Goal: Task Accomplishment & Management: Manage account settings

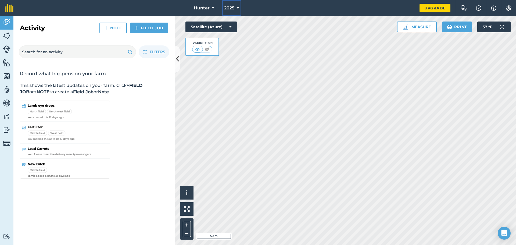
click at [227, 12] on button "2025" at bounding box center [231, 8] width 19 height 16
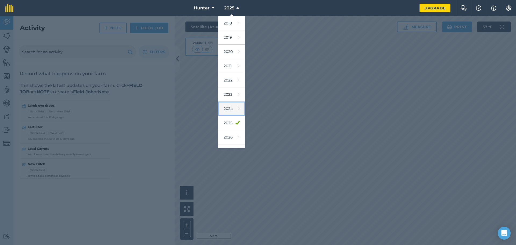
click at [227, 108] on link "2024" at bounding box center [231, 109] width 27 height 14
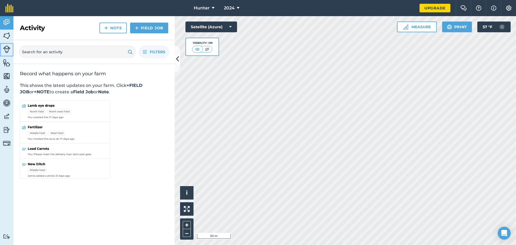
click at [8, 48] on img at bounding box center [7, 49] width 8 height 8
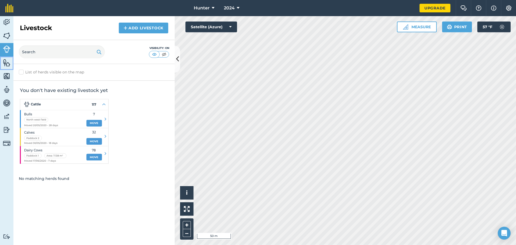
click at [7, 62] on img at bounding box center [7, 63] width 8 height 8
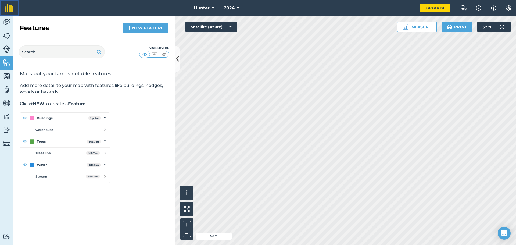
click at [9, 9] on img at bounding box center [9, 8] width 8 height 9
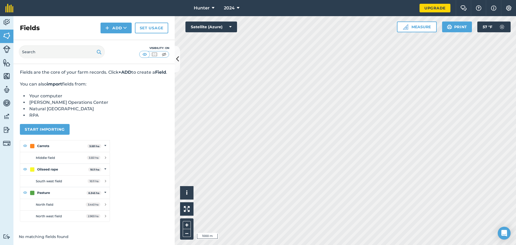
scroll to position [20, 0]
click at [120, 31] on button "Add" at bounding box center [115, 28] width 31 height 11
click at [120, 31] on button "Add Draw Import" at bounding box center [115, 28] width 31 height 11
click at [145, 29] on link "Set usage" at bounding box center [151, 28] width 33 height 11
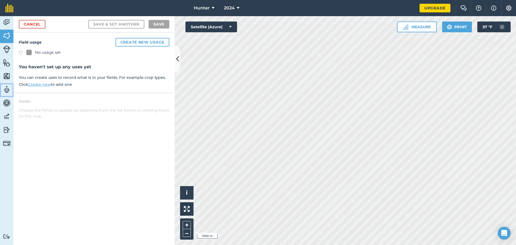
click at [6, 96] on link "Team" at bounding box center [6, 89] width 13 height 13
select select "MEMBER"
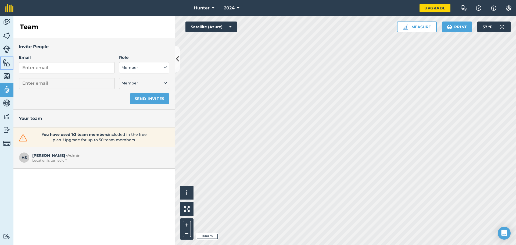
click at [3, 69] on link "Features" at bounding box center [6, 62] width 13 height 13
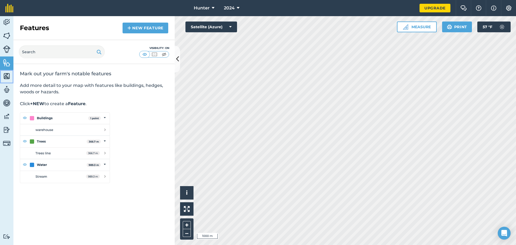
click at [4, 78] on img at bounding box center [7, 76] width 8 height 8
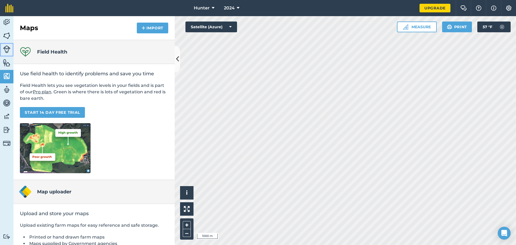
click at [5, 49] on img at bounding box center [7, 49] width 8 height 8
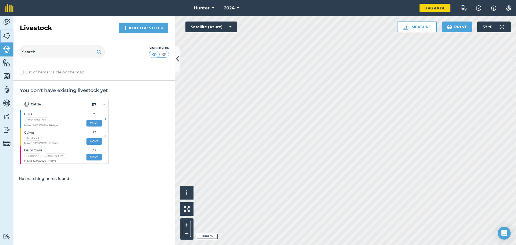
click at [7, 35] on img at bounding box center [7, 36] width 8 height 8
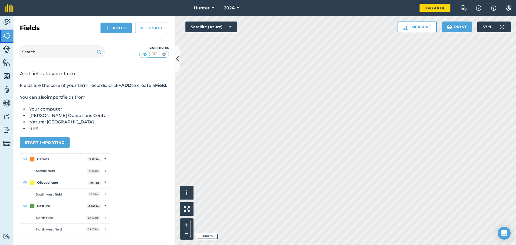
scroll to position [20, 0]
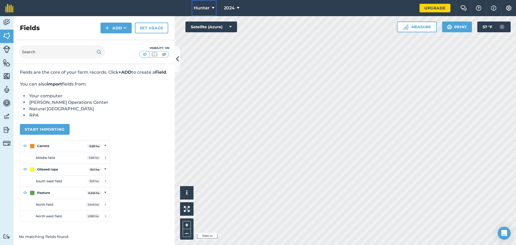
click at [200, 7] on span "Hunter" at bounding box center [202, 8] width 16 height 6
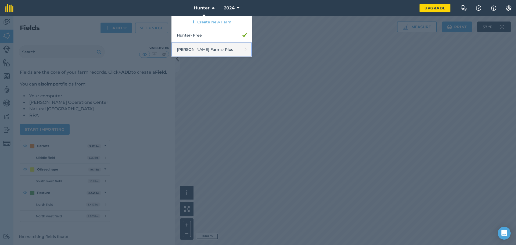
click at [204, 46] on link "[PERSON_NAME] Farms - Plus" at bounding box center [211, 49] width 81 height 14
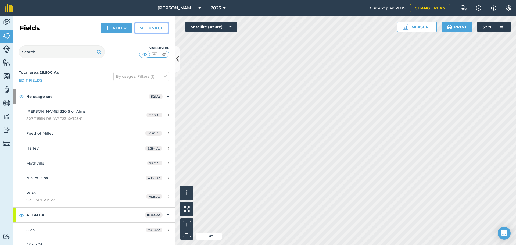
click at [145, 27] on link "Set usage" at bounding box center [151, 28] width 33 height 11
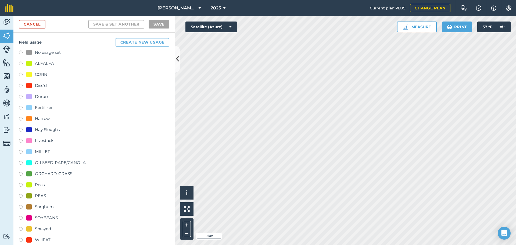
click at [20, 95] on label at bounding box center [23, 97] width 8 height 5
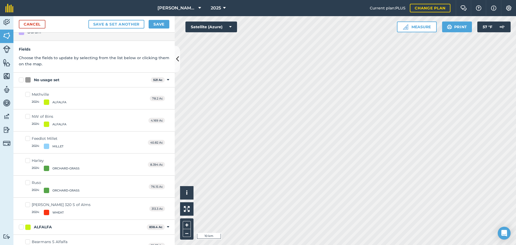
scroll to position [27, 0]
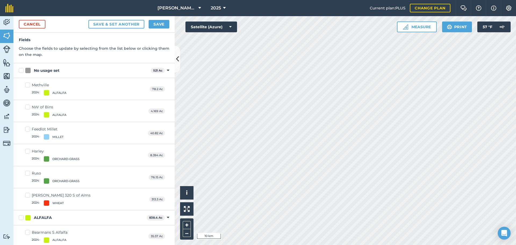
click at [23, 70] on label "No usage set" at bounding box center [84, 71] width 130 height 6
click at [22, 70] on input "No usage set" at bounding box center [20, 69] width 3 height 3
checkbox input "true"
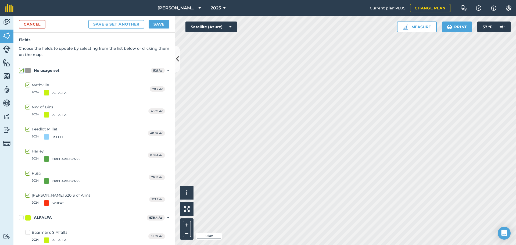
checkbox input "true"
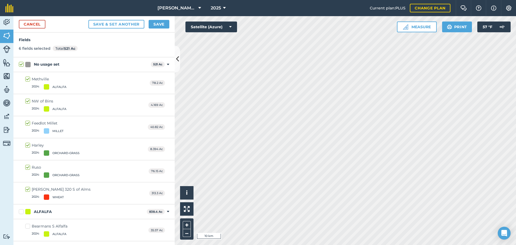
click at [22, 64] on label "No usage set" at bounding box center [84, 65] width 130 height 6
click at [22, 64] on input "No usage set" at bounding box center [20, 63] width 3 height 3
checkbox input "false"
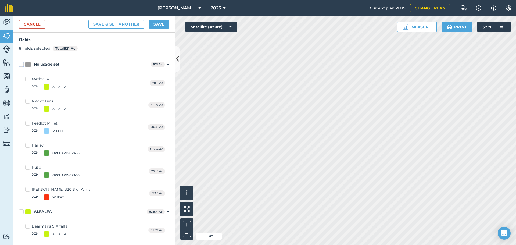
checkbox input "false"
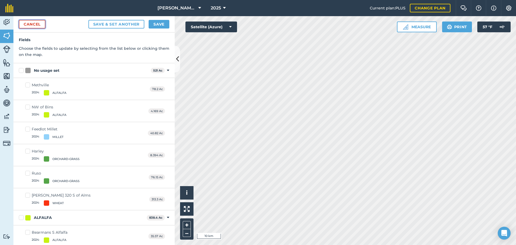
click at [35, 25] on link "Cancel" at bounding box center [32, 24] width 27 height 9
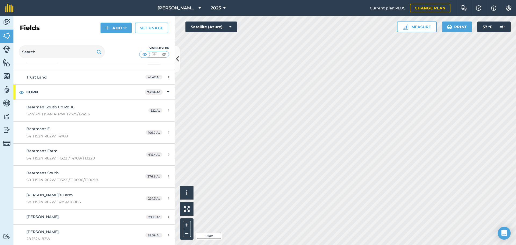
scroll to position [322, 0]
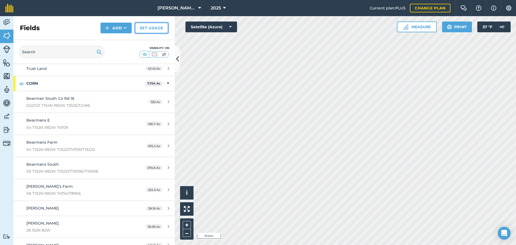
click at [148, 28] on link "Set usage" at bounding box center [151, 28] width 33 height 11
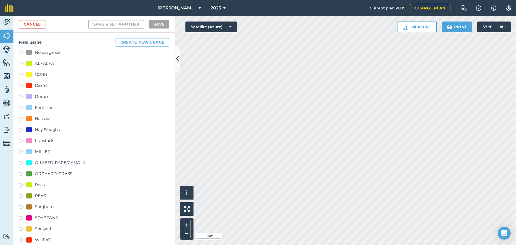
click at [20, 96] on label at bounding box center [23, 97] width 8 height 5
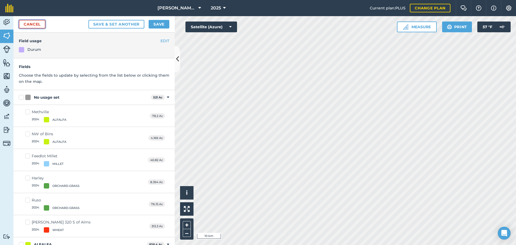
click at [40, 25] on link "Cancel" at bounding box center [32, 24] width 27 height 9
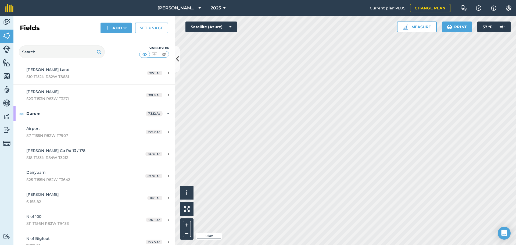
scroll to position [1182, 0]
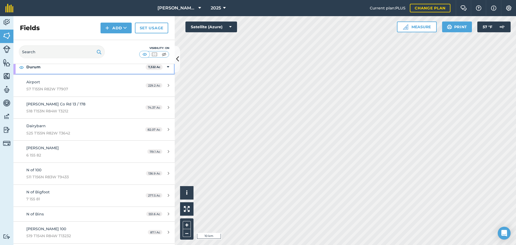
click at [69, 70] on strong "Durum" at bounding box center [85, 67] width 119 height 15
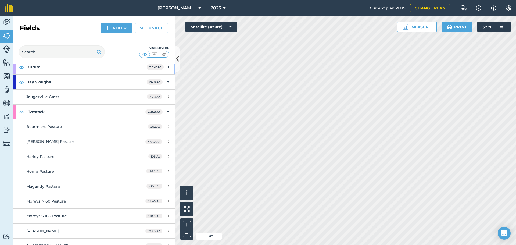
click at [69, 70] on strong "Durum" at bounding box center [86, 67] width 120 height 15
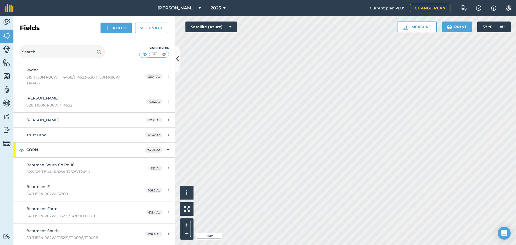
scroll to position [215, 0]
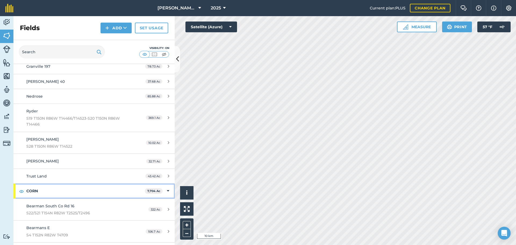
click at [167, 191] on icon at bounding box center [168, 191] width 2 height 6
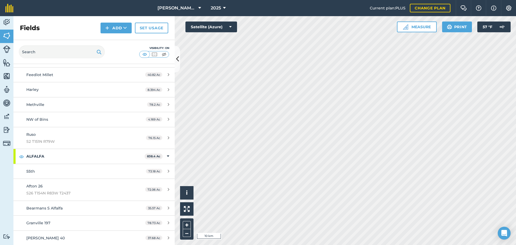
scroll to position [54, 0]
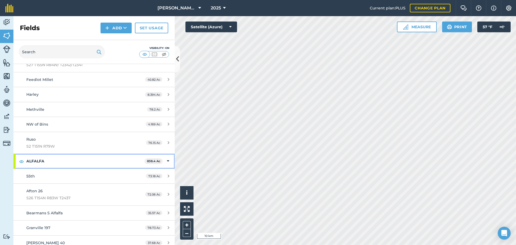
click at [167, 161] on icon at bounding box center [168, 161] width 2 height 6
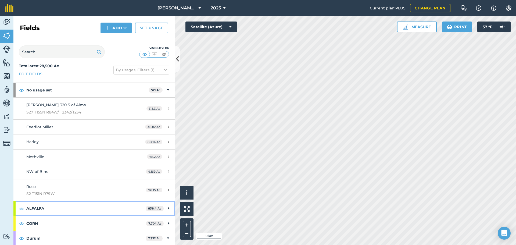
scroll to position [0, 0]
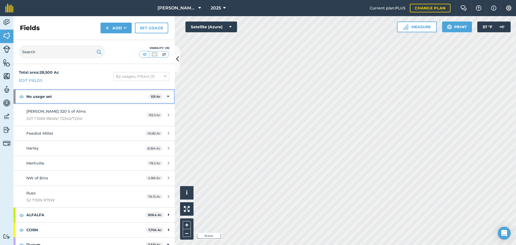
click at [167, 96] on icon at bounding box center [168, 97] width 2 height 6
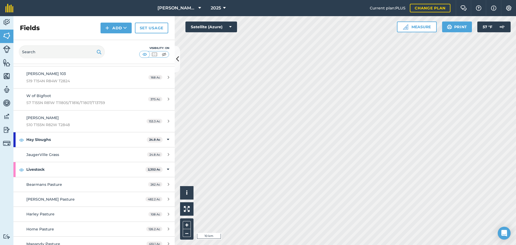
scroll to position [833, 0]
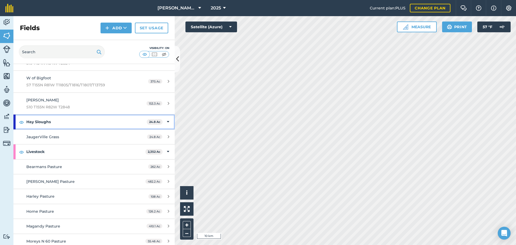
click at [167, 121] on icon at bounding box center [168, 122] width 2 height 6
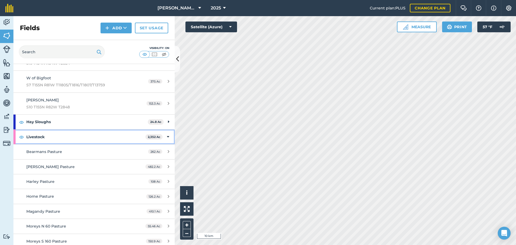
click at [162, 138] on div "Livestock 2,352 Ac" at bounding box center [93, 137] width 161 height 15
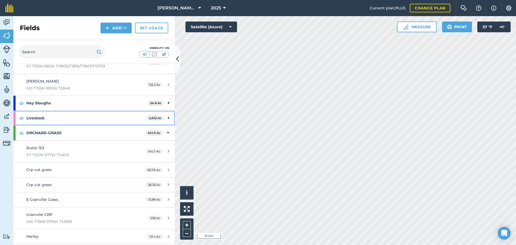
scroll to position [860, 0]
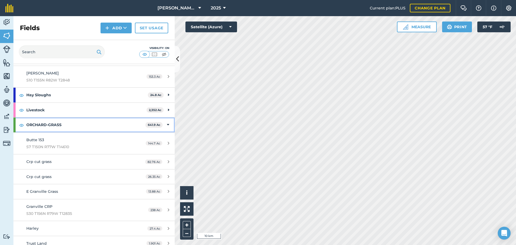
click at [162, 123] on div "ORCHARD-GRASS 641.9 Ac" at bounding box center [93, 124] width 161 height 15
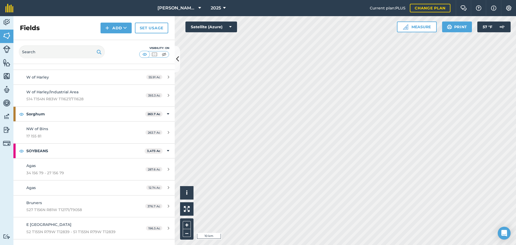
scroll to position [1129, 0]
click at [167, 115] on icon at bounding box center [168, 113] width 2 height 6
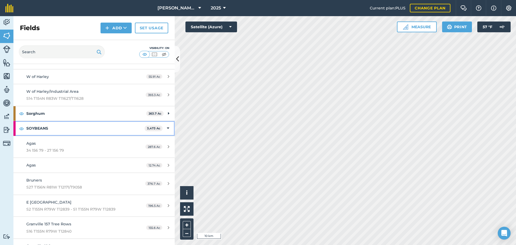
click at [167, 128] on icon at bounding box center [168, 128] width 2 height 6
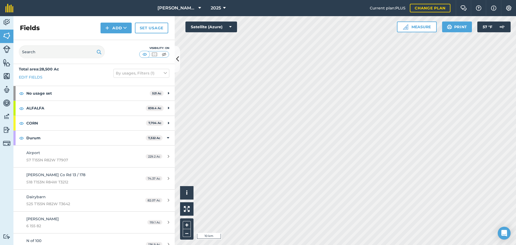
scroll to position [0, 0]
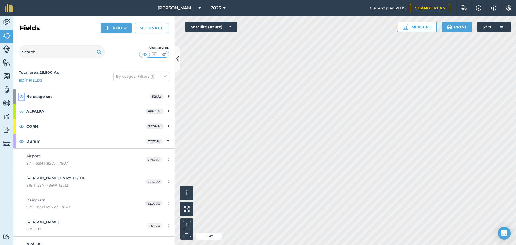
click at [21, 97] on img at bounding box center [21, 96] width 5 height 6
click at [21, 110] on img at bounding box center [21, 111] width 5 height 6
click at [23, 127] on img at bounding box center [21, 126] width 5 height 6
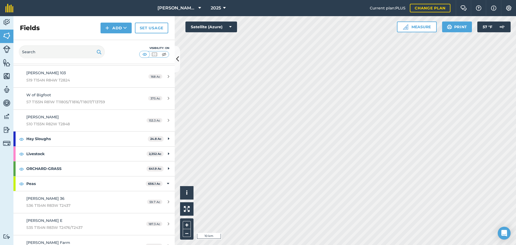
scroll to position [833, 0]
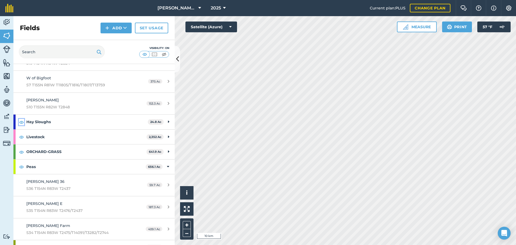
click at [21, 121] on img at bounding box center [21, 122] width 5 height 6
click at [21, 135] on img at bounding box center [21, 137] width 5 height 6
click at [21, 152] on img at bounding box center [21, 152] width 5 height 6
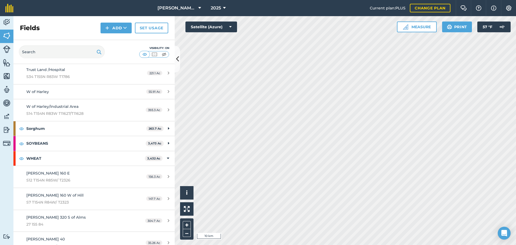
scroll to position [1129, 0]
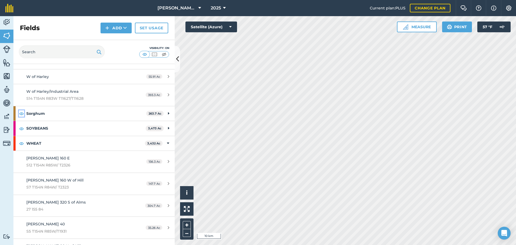
click at [20, 113] on img at bounding box center [21, 113] width 5 height 6
click at [21, 128] on img at bounding box center [21, 128] width 5 height 6
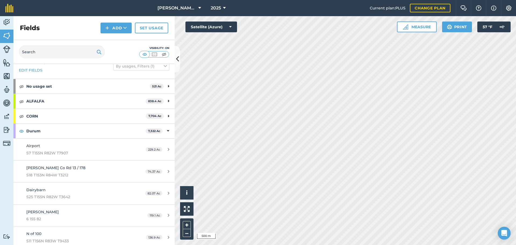
scroll to position [0, 0]
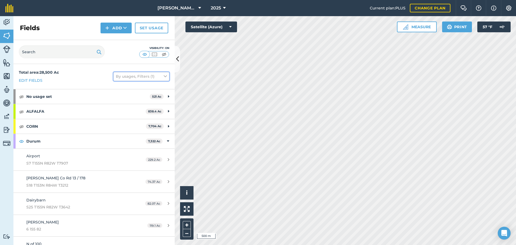
click at [134, 76] on button "By usages, Filters (1)" at bounding box center [141, 76] width 56 height 9
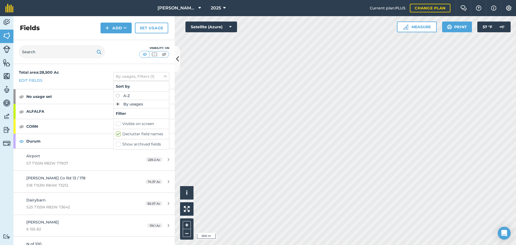
click at [68, 80] on div "Total area : 28,500 Ac Edit fields By usages, Filters (1) Sort by A-Z By usages…" at bounding box center [93, 76] width 161 height 25
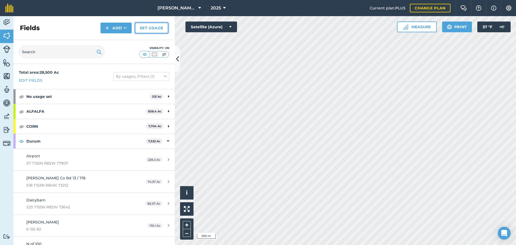
click at [143, 26] on link "Set usage" at bounding box center [151, 28] width 33 height 11
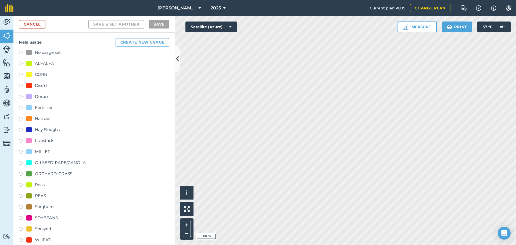
click at [21, 97] on label at bounding box center [23, 97] width 8 height 5
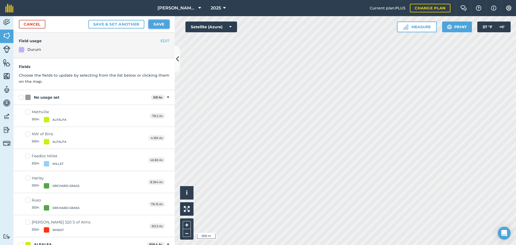
click at [158, 23] on button "Save" at bounding box center [159, 24] width 21 height 9
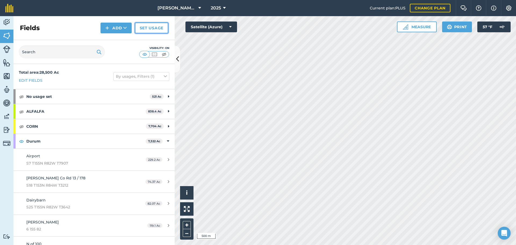
click at [147, 28] on link "Set usage" at bounding box center [151, 28] width 33 height 11
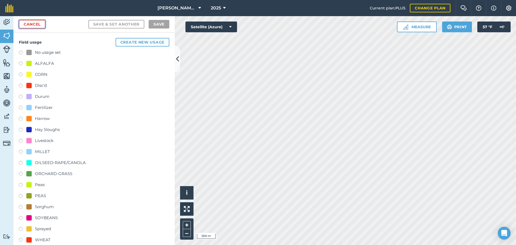
click at [37, 26] on link "Cancel" at bounding box center [32, 24] width 27 height 9
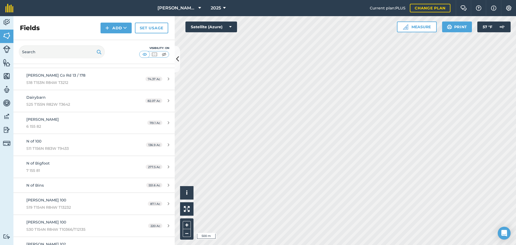
scroll to position [107, 0]
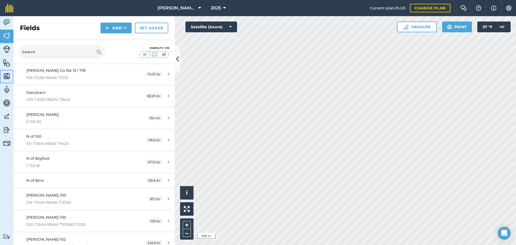
click at [3, 76] on img at bounding box center [7, 76] width 8 height 8
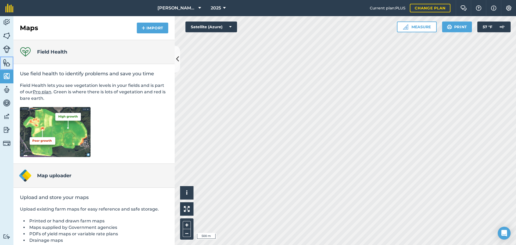
click at [4, 58] on link "Features" at bounding box center [6, 62] width 13 height 13
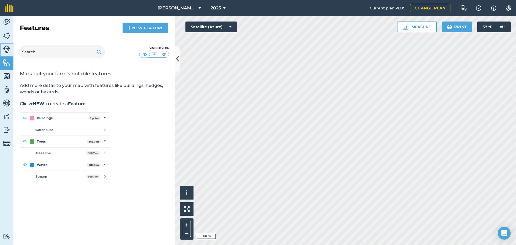
click at [6, 45] on img at bounding box center [7, 49] width 8 height 8
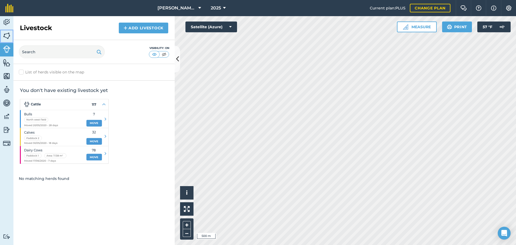
click at [8, 34] on img at bounding box center [7, 36] width 8 height 8
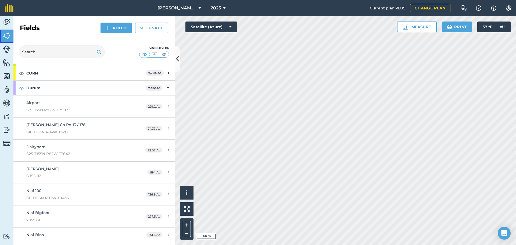
scroll to position [54, 0]
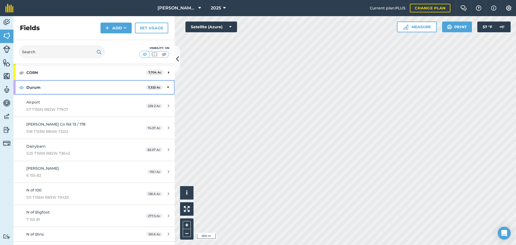
click at [167, 87] on icon at bounding box center [168, 87] width 2 height 6
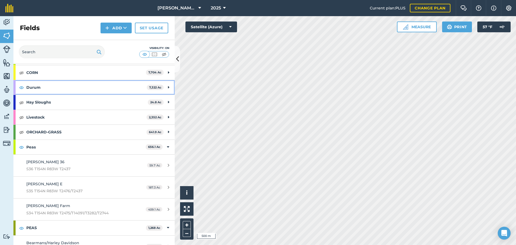
click at [168, 87] on icon at bounding box center [168, 87] width 1 height 6
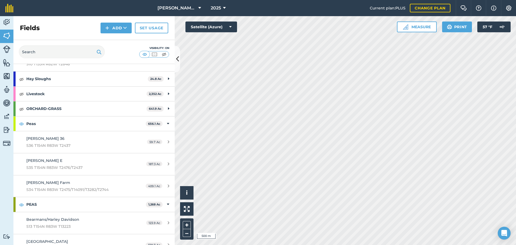
scroll to position [860, 0]
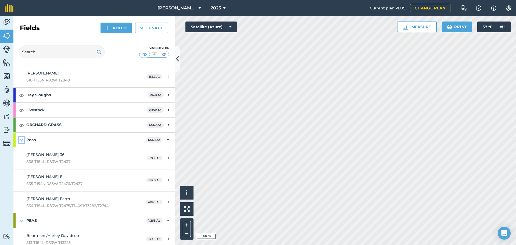
click at [20, 140] on img at bounding box center [21, 139] width 5 height 6
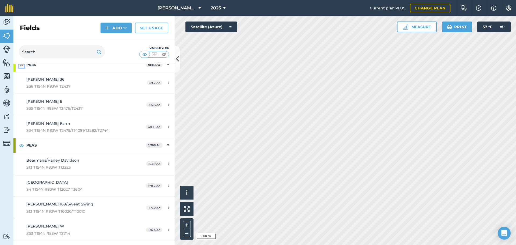
scroll to position [940, 0]
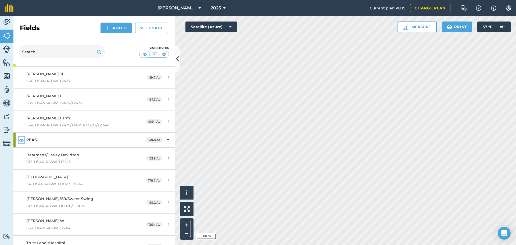
click at [22, 140] on img at bounding box center [21, 140] width 5 height 6
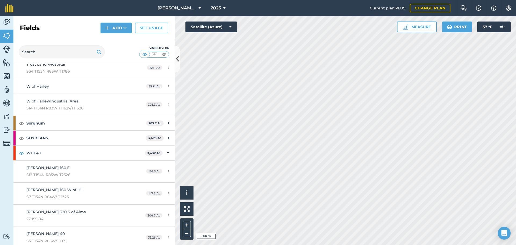
scroll to position [1129, 0]
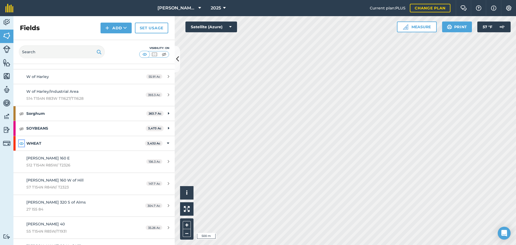
click at [20, 142] on img at bounding box center [21, 143] width 5 height 6
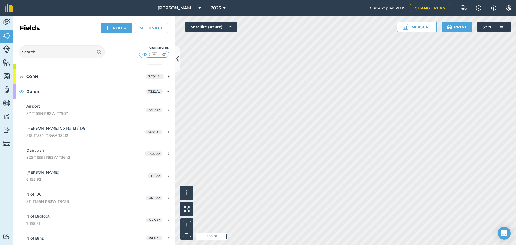
scroll to position [54, 0]
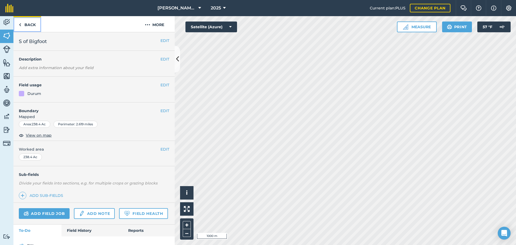
click at [28, 26] on link "Back" at bounding box center [27, 24] width 28 height 16
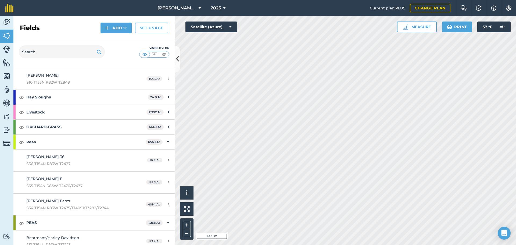
scroll to position [860, 0]
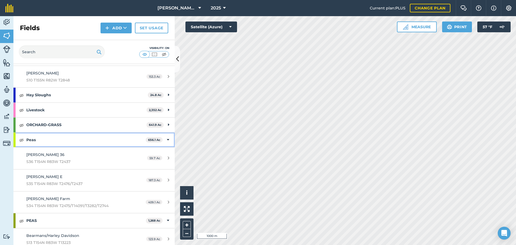
click at [167, 138] on icon at bounding box center [168, 140] width 2 height 6
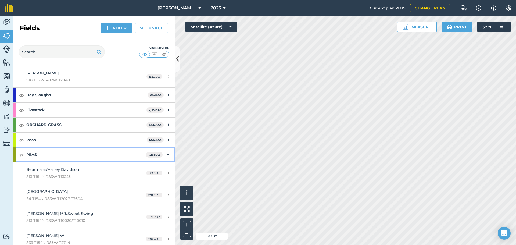
click at [166, 156] on div "PEAS 1,268 Ac" at bounding box center [93, 154] width 161 height 15
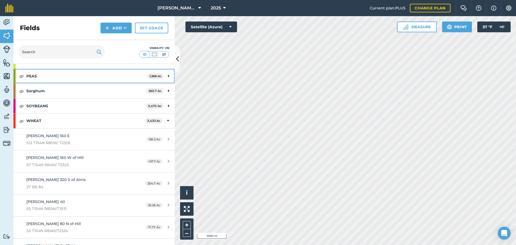
scroll to position [940, 0]
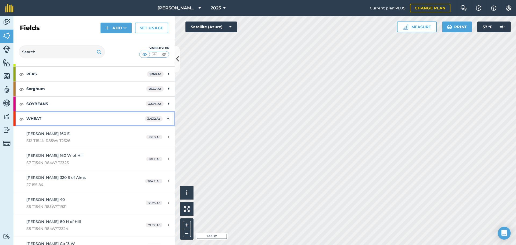
click at [166, 118] on div "WHEAT 3,432 Ac" at bounding box center [93, 118] width 161 height 15
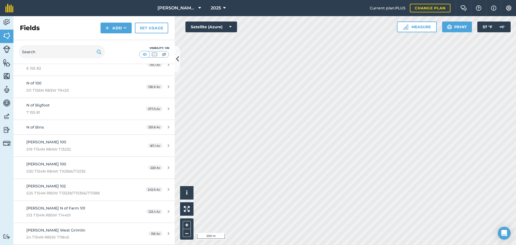
scroll to position [161, 0]
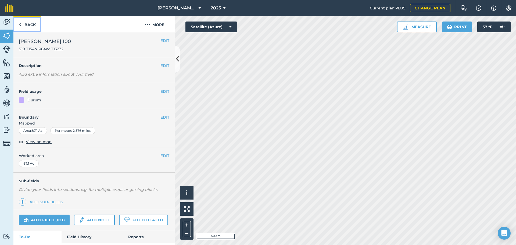
click at [24, 23] on link "Back" at bounding box center [27, 24] width 28 height 16
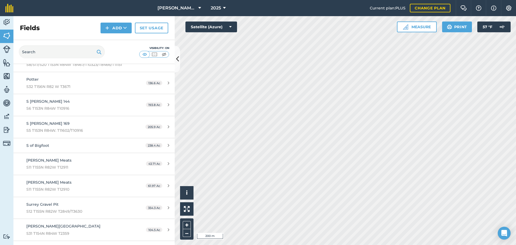
scroll to position [645, 0]
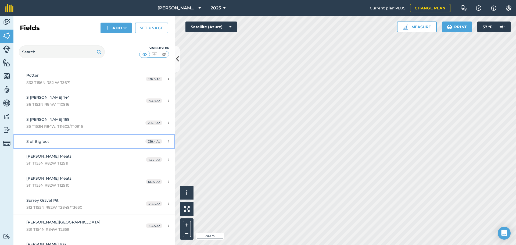
click at [140, 141] on div "238.4 Ac" at bounding box center [157, 141] width 35 height 4
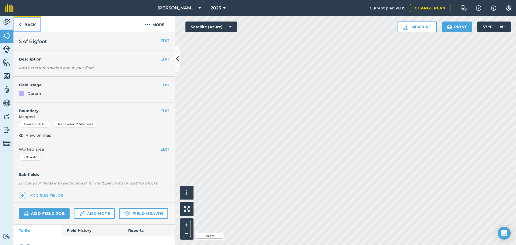
click at [22, 23] on link "Back" at bounding box center [27, 24] width 28 height 16
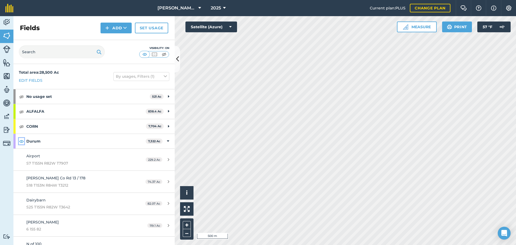
click at [21, 141] on img at bounding box center [21, 141] width 5 height 6
click at [163, 141] on div "Durum 7,322 Ac" at bounding box center [93, 141] width 161 height 15
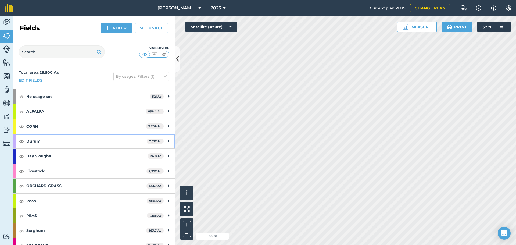
scroll to position [23, 0]
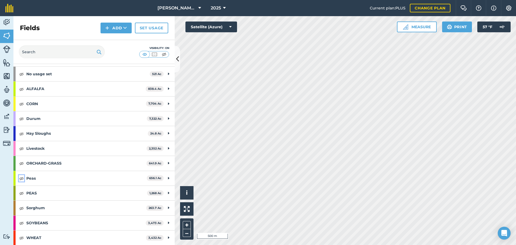
click at [22, 177] on img at bounding box center [21, 178] width 5 height 6
click at [161, 178] on div "Peas 656.1 Ac" at bounding box center [93, 178] width 161 height 15
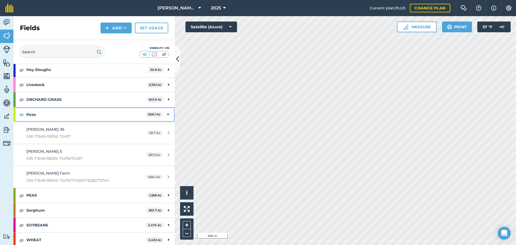
scroll to position [89, 0]
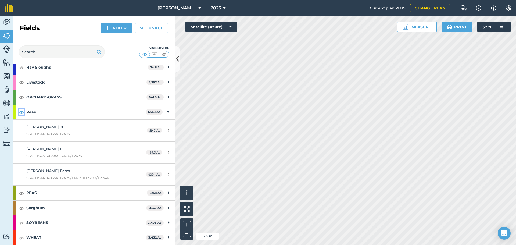
click at [22, 112] on img at bounding box center [21, 112] width 5 height 6
click at [163, 112] on div "Peas 656.1 Ac" at bounding box center [93, 112] width 161 height 15
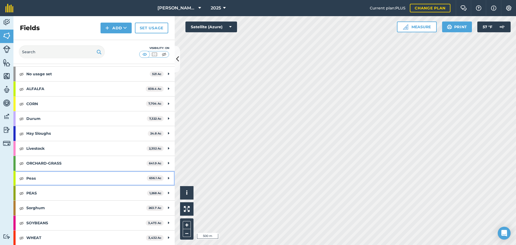
scroll to position [23, 0]
click at [20, 193] on img at bounding box center [21, 193] width 5 height 6
click at [161, 191] on div "PEAS 1,268 Ac" at bounding box center [93, 193] width 161 height 15
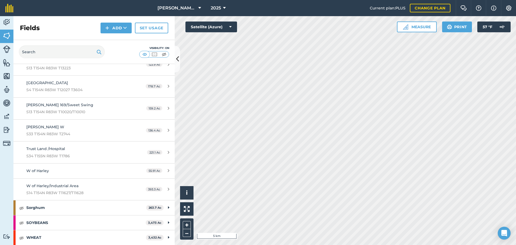
scroll to position [8, 0]
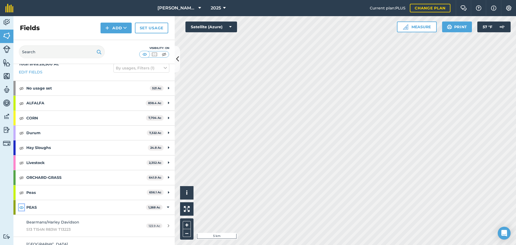
click at [20, 209] on img at bounding box center [21, 207] width 5 height 6
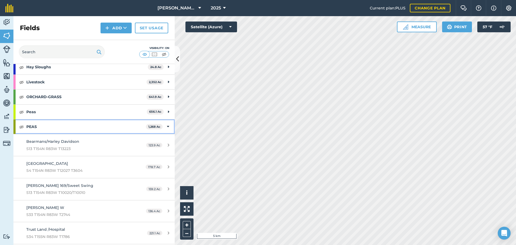
click at [162, 126] on div "PEAS 1,268 Ac" at bounding box center [93, 126] width 161 height 15
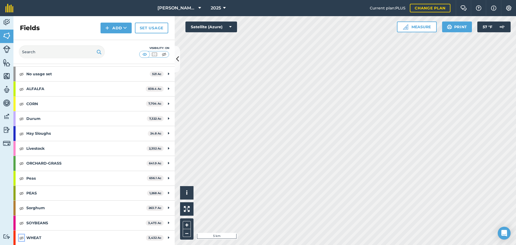
click at [19, 237] on button at bounding box center [21, 237] width 5 height 6
click at [161, 238] on div "WHEAT 3,432 Ac" at bounding box center [93, 237] width 161 height 15
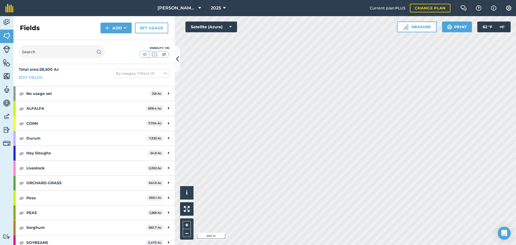
scroll to position [0, 0]
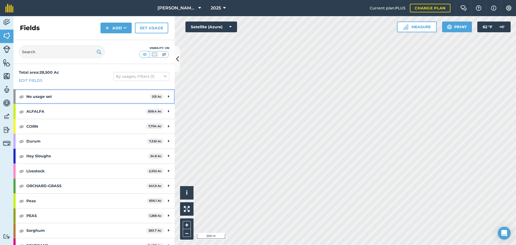
click at [32, 98] on strong "No usage set" at bounding box center [87, 96] width 123 height 15
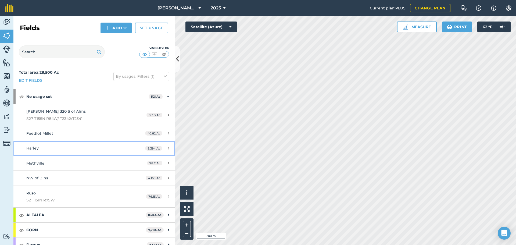
click at [66, 150] on div "Harley" at bounding box center [76, 148] width 101 height 6
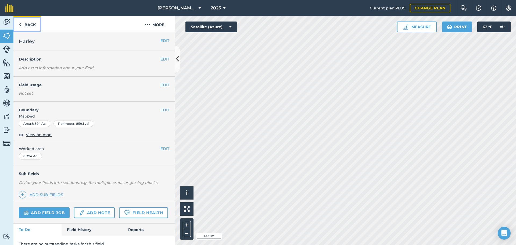
click at [18, 25] on link "Back" at bounding box center [27, 24] width 28 height 16
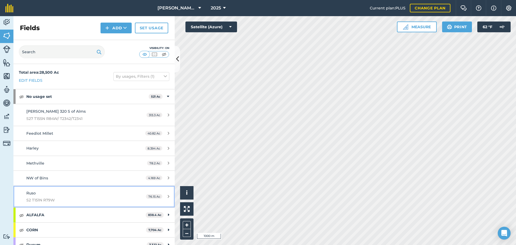
click at [162, 196] on div "76.15 Ac" at bounding box center [158, 196] width 34 height 4
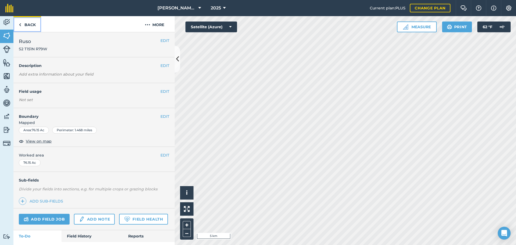
click at [32, 21] on link "Back" at bounding box center [27, 24] width 28 height 16
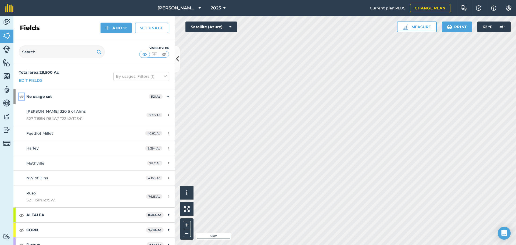
click at [19, 95] on img at bounding box center [21, 96] width 5 height 6
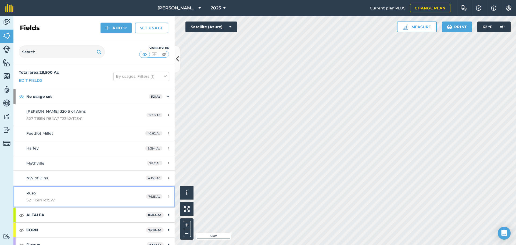
click at [107, 198] on span "S2 T151N R79W" at bounding box center [76, 200] width 101 height 6
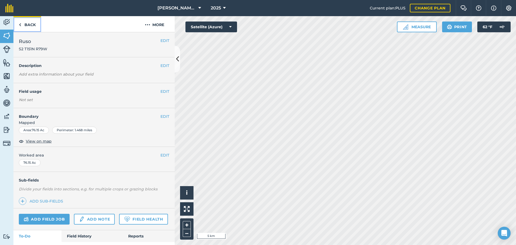
click at [22, 25] on link "Back" at bounding box center [27, 24] width 28 height 16
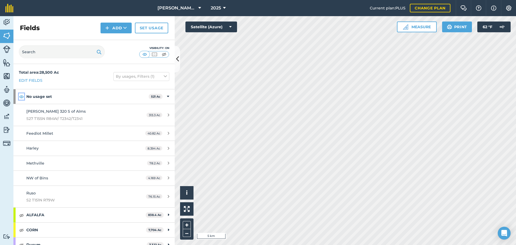
click at [20, 96] on img at bounding box center [21, 96] width 5 height 6
click at [167, 96] on icon at bounding box center [168, 97] width 2 height 6
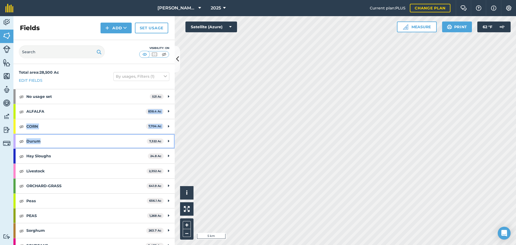
drag, startPoint x: 59, startPoint y: 148, endPoint x: 76, endPoint y: 107, distance: 44.1
click at [76, 107] on div "Total area : 28,500 Ac Edit fields By usages, Filters (1) No usage set 521 [PER…" at bounding box center [93, 154] width 161 height 181
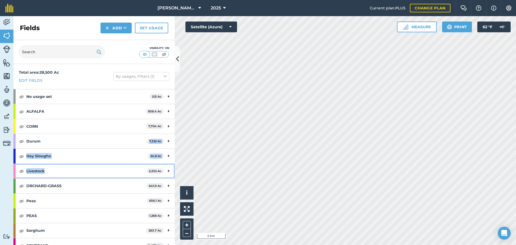
drag, startPoint x: 92, startPoint y: 174, endPoint x: 107, endPoint y: 134, distance: 42.3
click at [107, 134] on div "Total area : 28,500 Ac Edit fields By usages, Filters (1) No usage set 521 [PER…" at bounding box center [93, 154] width 161 height 181
click at [20, 141] on img at bounding box center [21, 141] width 5 height 6
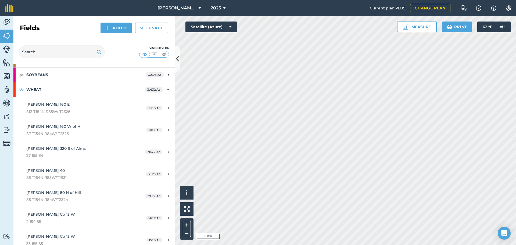
scroll to position [161, 0]
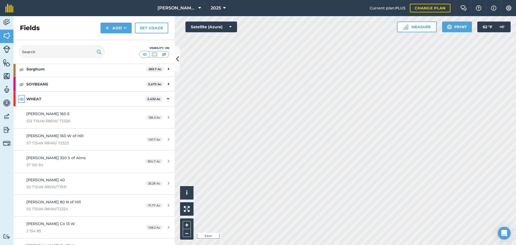
click at [22, 100] on img at bounding box center [21, 99] width 5 height 6
click at [18, 98] on div "WHEAT 3,432 Ac" at bounding box center [93, 99] width 161 height 15
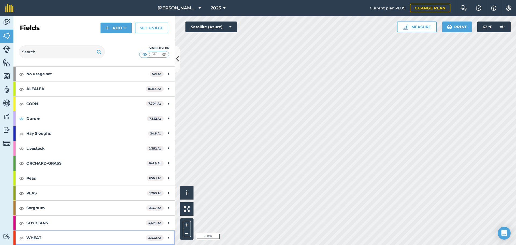
scroll to position [23, 0]
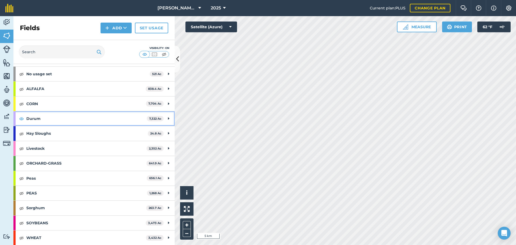
click at [168, 121] on icon at bounding box center [168, 119] width 1 height 6
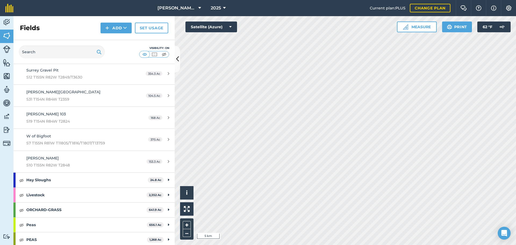
scroll to position [822, 0]
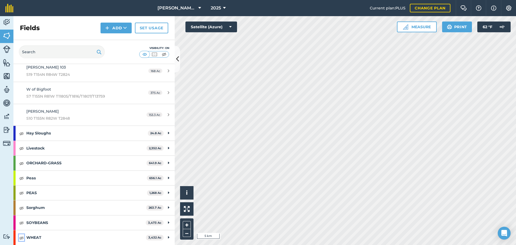
click at [22, 238] on img at bounding box center [21, 237] width 5 height 6
click at [21, 179] on img at bounding box center [21, 178] width 5 height 6
click at [21, 193] on img at bounding box center [21, 192] width 5 height 6
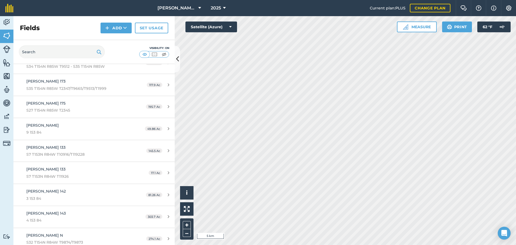
scroll to position [392, 0]
